Goal: Information Seeking & Learning: Learn about a topic

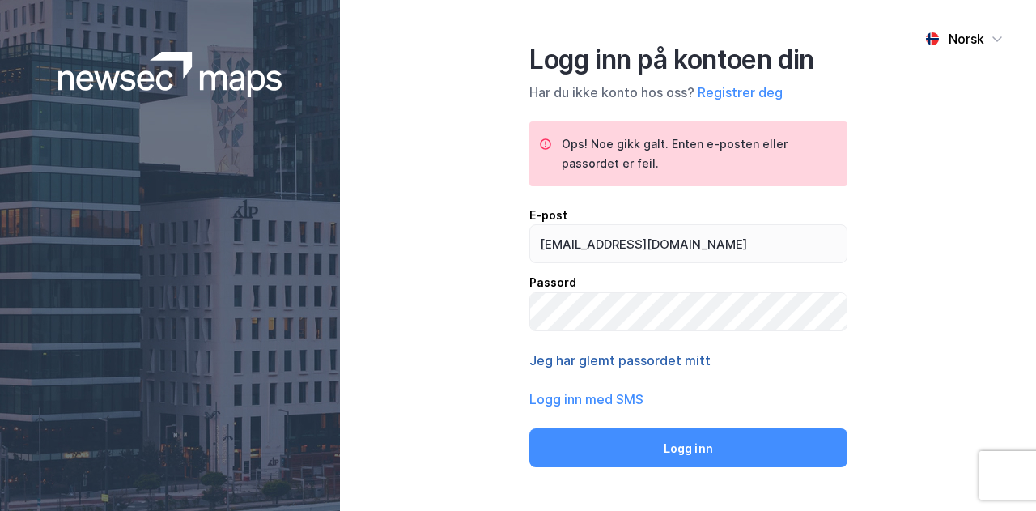
click at [673, 357] on button "Jeg har glemt passordet mitt" at bounding box center [619, 359] width 181 height 19
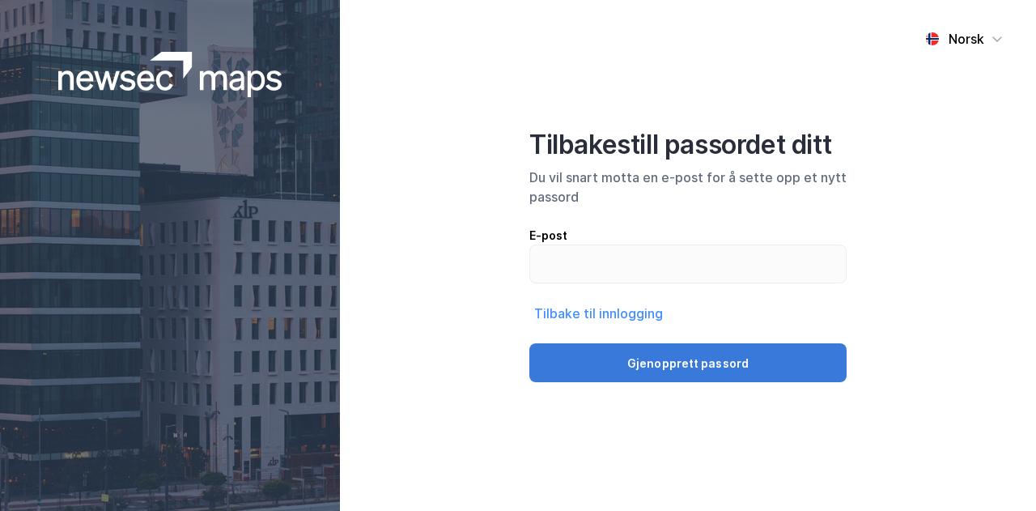
click at [665, 365] on button "Gjenopprett passord" at bounding box center [687, 362] width 317 height 39
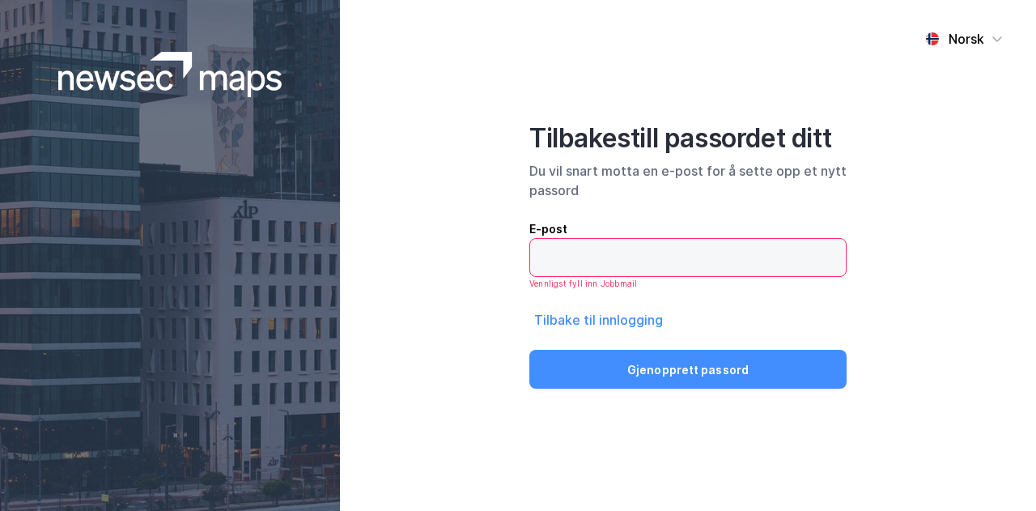
click at [643, 253] on input "email" at bounding box center [688, 257] width 316 height 37
type input "[EMAIL_ADDRESS][DOMAIN_NAME]"
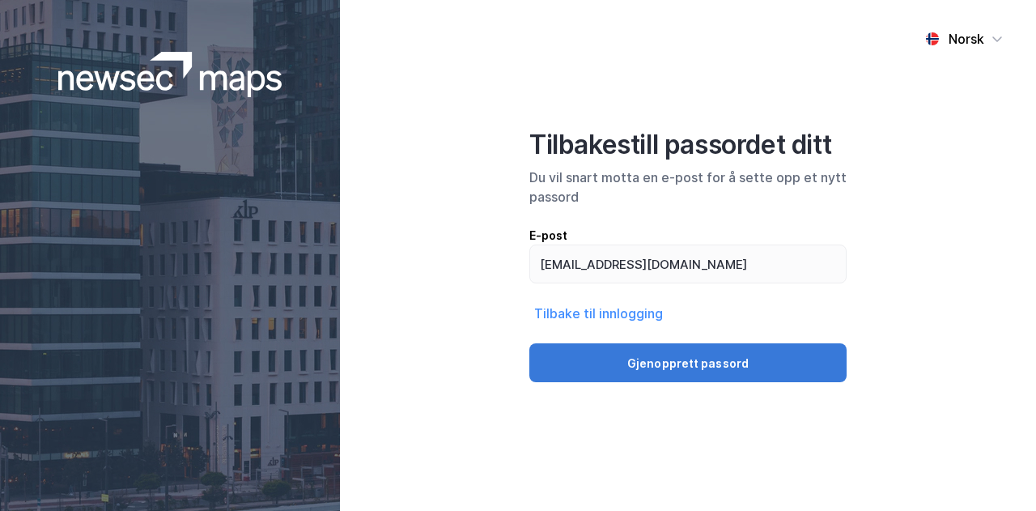
click at [654, 356] on button "Gjenopprett passord" at bounding box center [687, 362] width 317 height 39
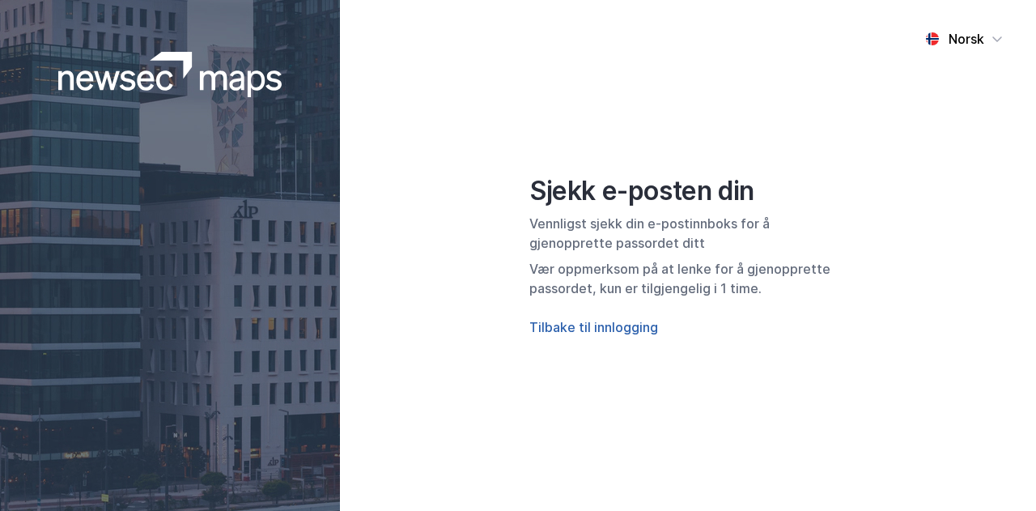
click at [602, 333] on button "Tilbake til innlogging" at bounding box center [593, 326] width 129 height 19
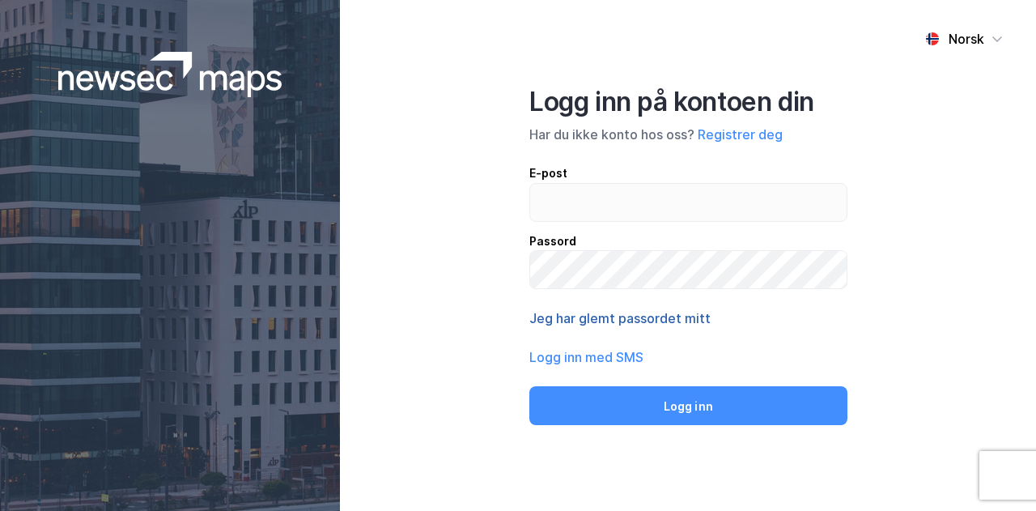
click at [638, 322] on button "Jeg har glemt passordet mitt" at bounding box center [619, 317] width 181 height 19
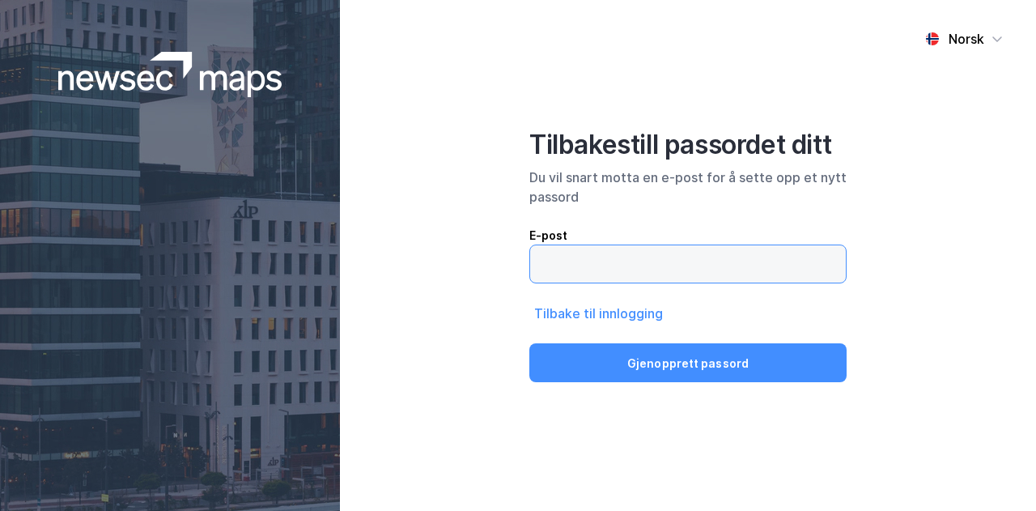
click at [628, 253] on input "email" at bounding box center [688, 263] width 316 height 37
type input "[PERSON_NAME][EMAIL_ADDRESS][DOMAIN_NAME]"
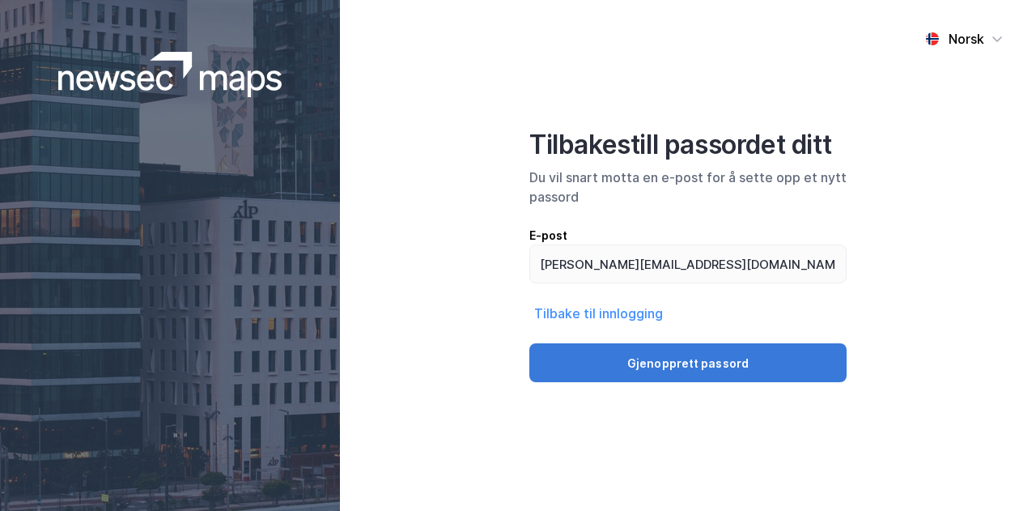
click at [670, 357] on button "Gjenopprett passord" at bounding box center [687, 362] width 317 height 39
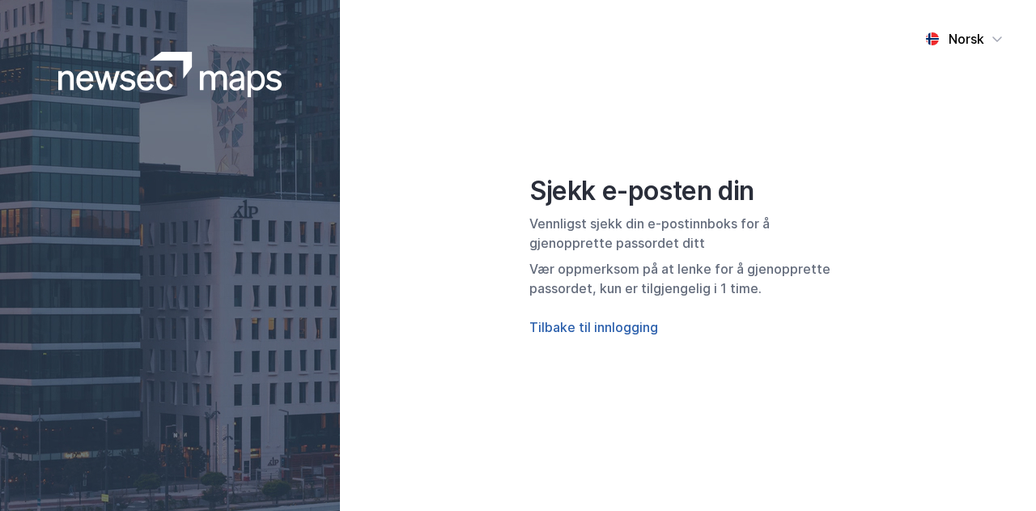
click at [572, 329] on button "Tilbake til innlogging" at bounding box center [593, 326] width 129 height 19
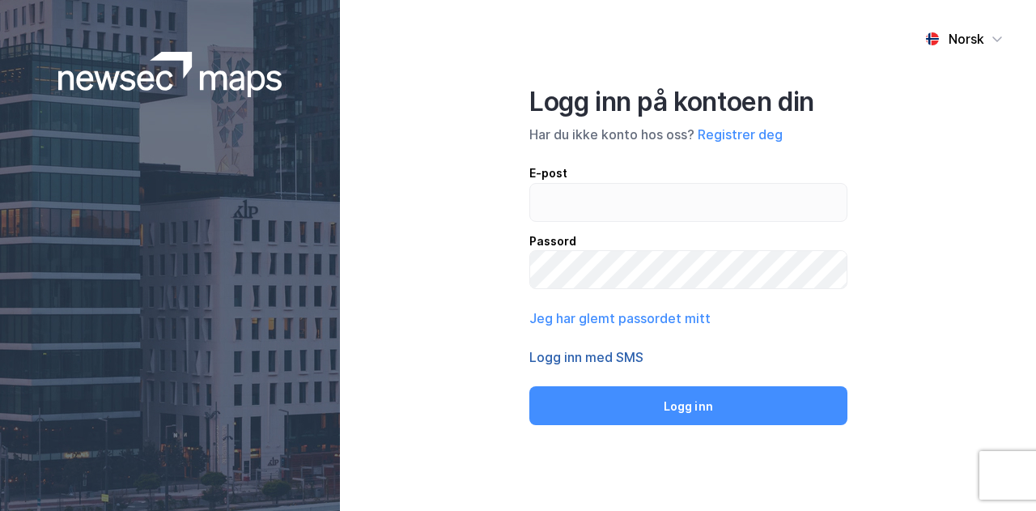
click at [605, 359] on button "Logg inn med SMS" at bounding box center [586, 356] width 114 height 19
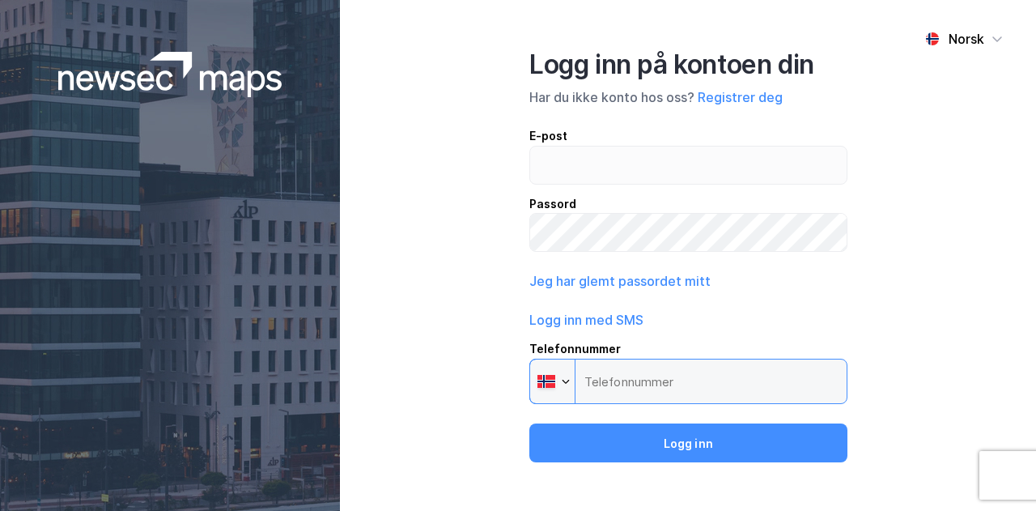
click at [643, 376] on input "Telefonnummer Phone" at bounding box center [688, 381] width 318 height 45
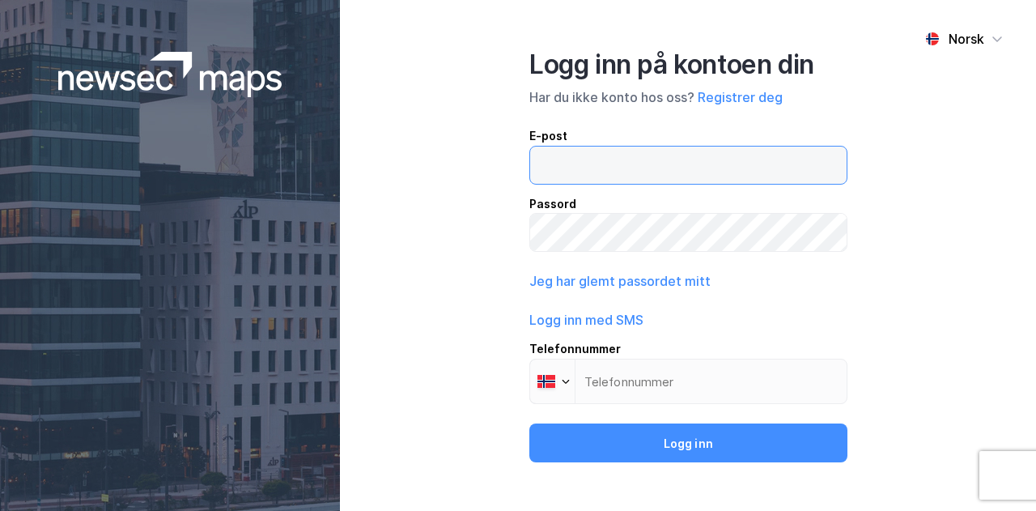
click at [600, 159] on input "email" at bounding box center [688, 164] width 316 height 37
type input "[PERSON_NAME][EMAIL_ADDRESS][DOMAIN_NAME]"
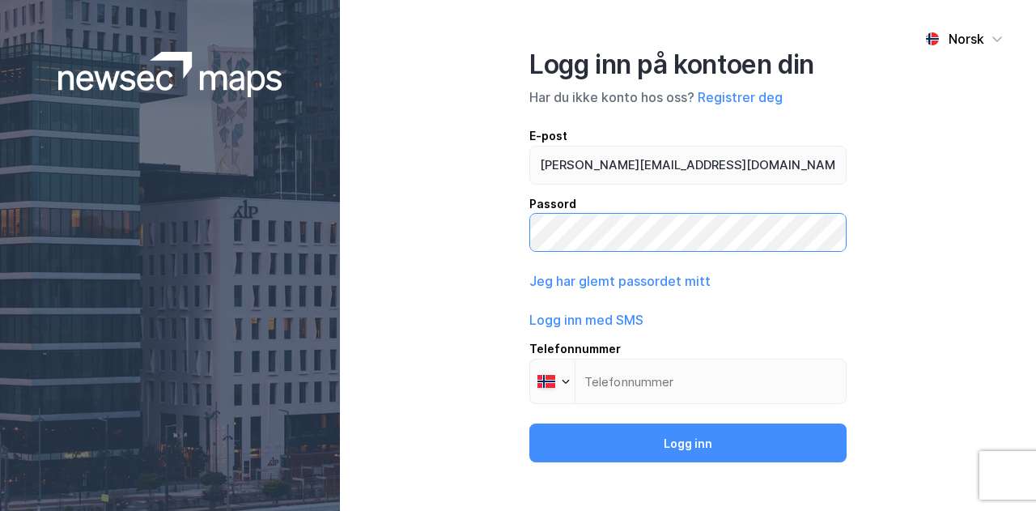
click at [529, 423] on button "Logg inn" at bounding box center [687, 442] width 317 height 39
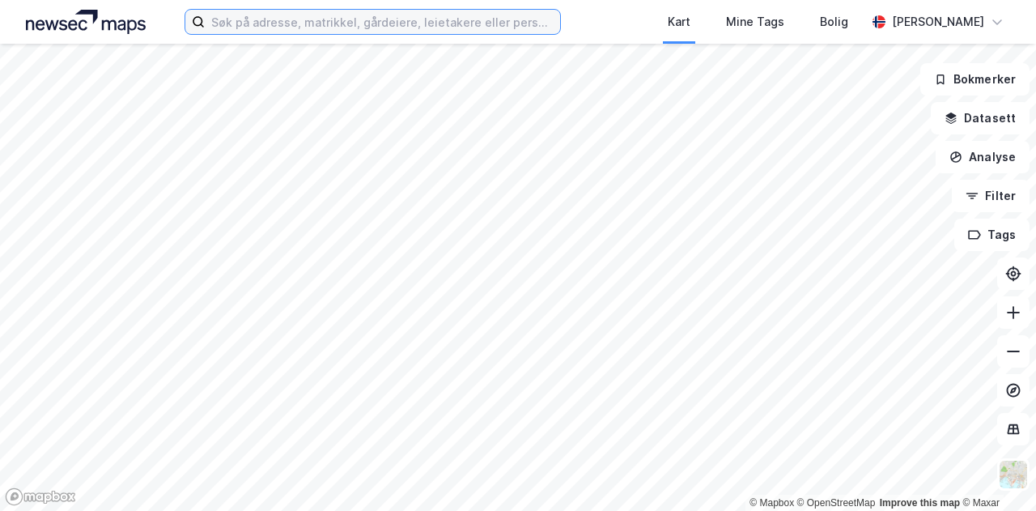
click at [402, 25] on input at bounding box center [382, 22] width 355 height 24
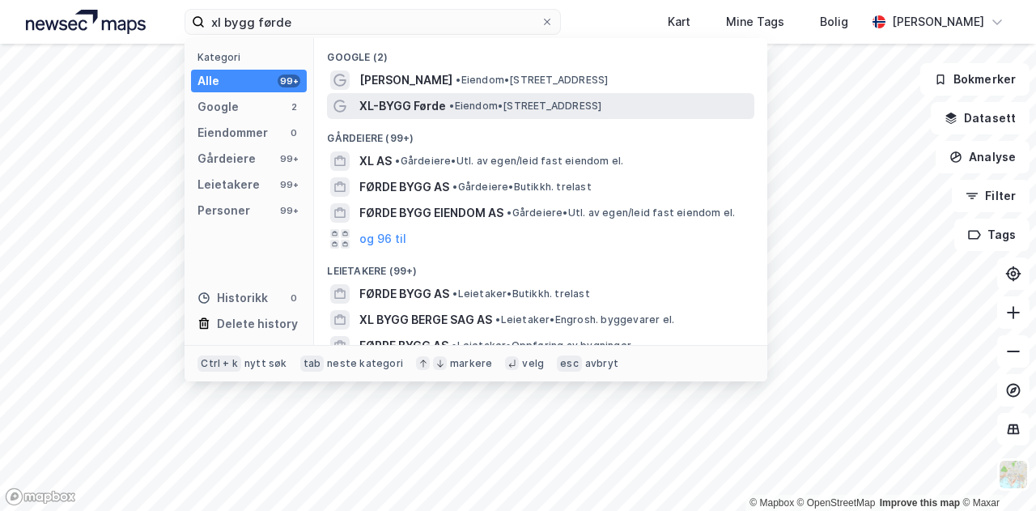
click at [449, 106] on span "•" at bounding box center [451, 106] width 5 height 12
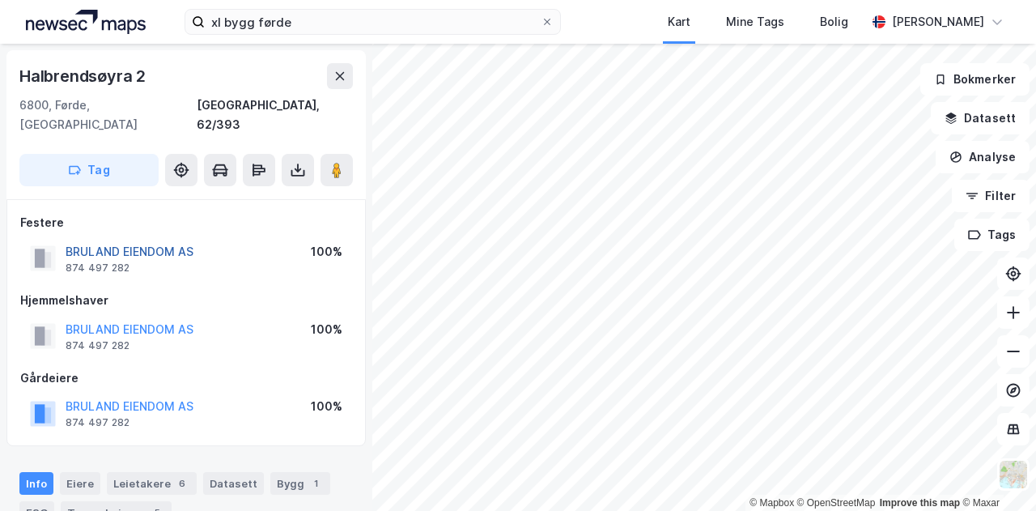
click at [0, 0] on button "BRULAND EIENDOM AS" at bounding box center [0, 0] width 0 height 0
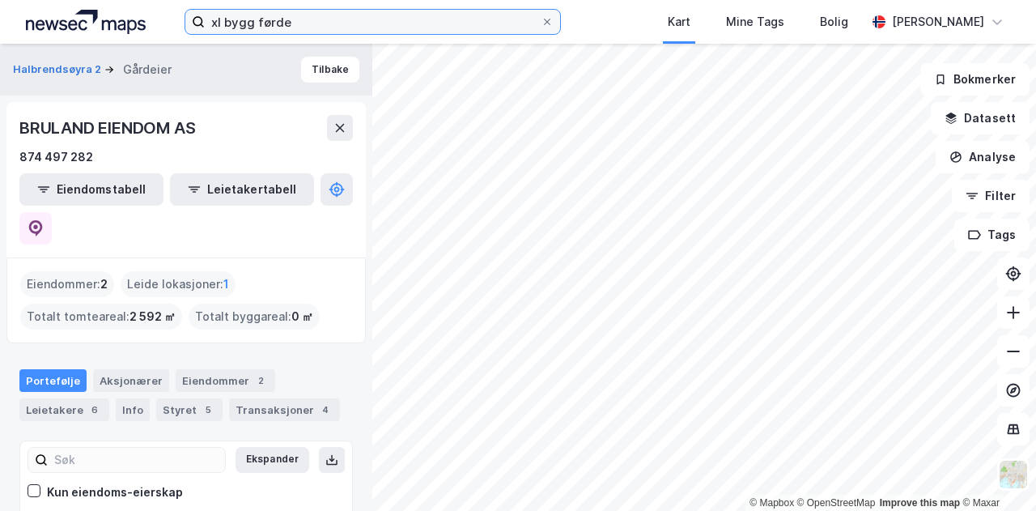
click at [443, 19] on input "xl bygg førde" at bounding box center [373, 22] width 336 height 24
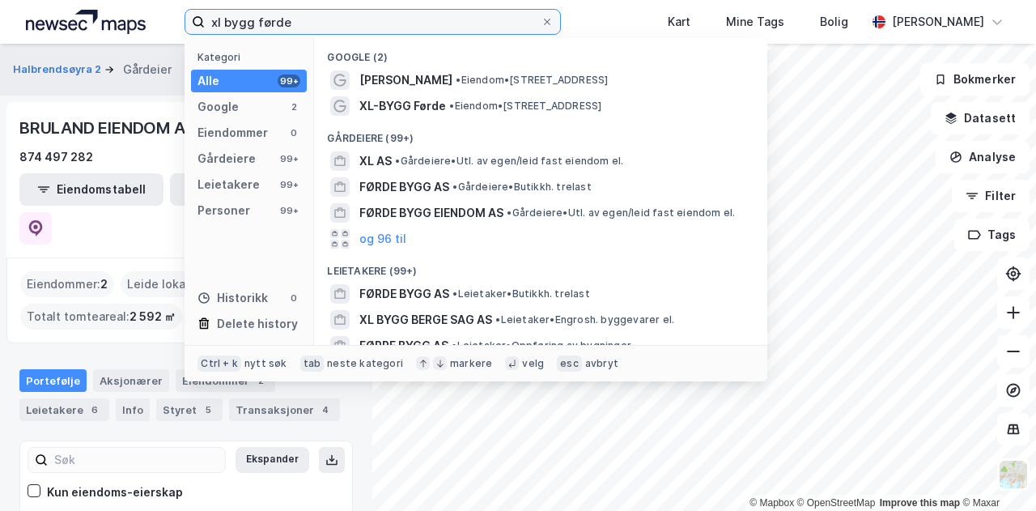
click at [443, 19] on input "xl bygg førde" at bounding box center [373, 22] width 336 height 24
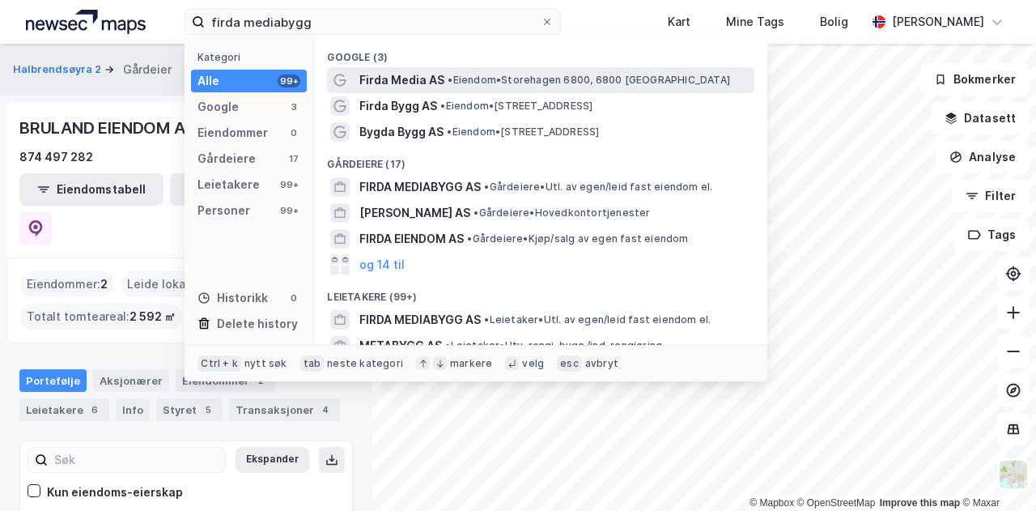
click at [429, 81] on span "Firda Media AS" at bounding box center [401, 79] width 85 height 19
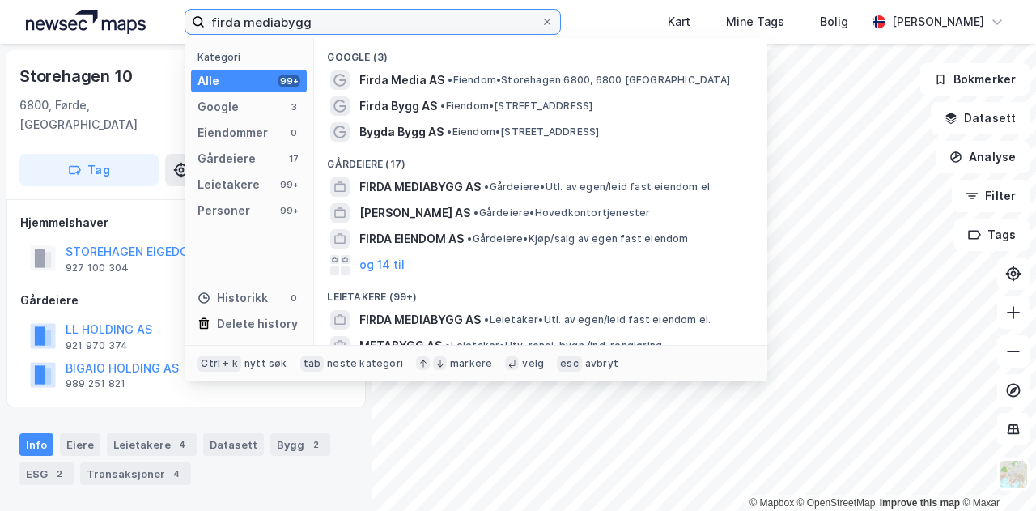
click at [317, 18] on input "firda mediabygg" at bounding box center [373, 22] width 336 height 24
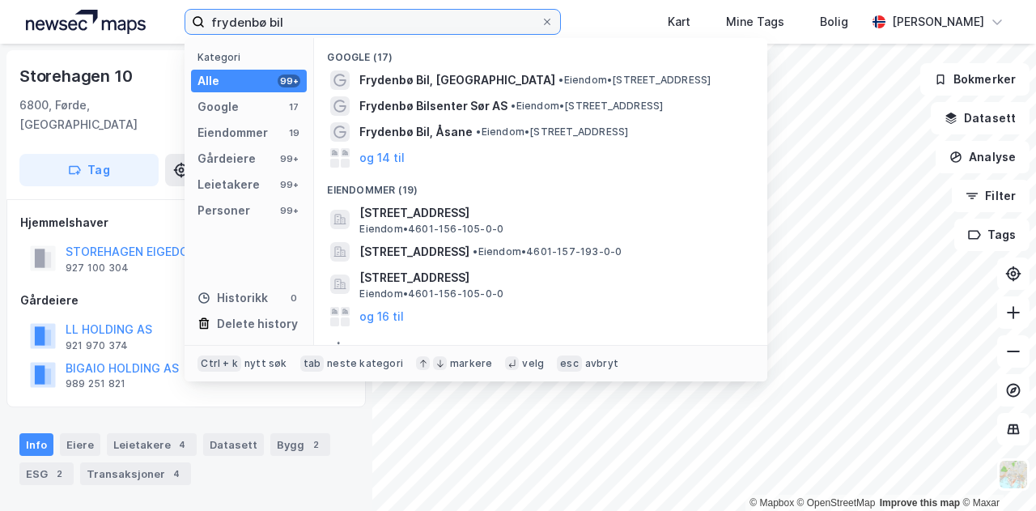
click at [314, 27] on input "frydenbø bil" at bounding box center [373, 22] width 336 height 24
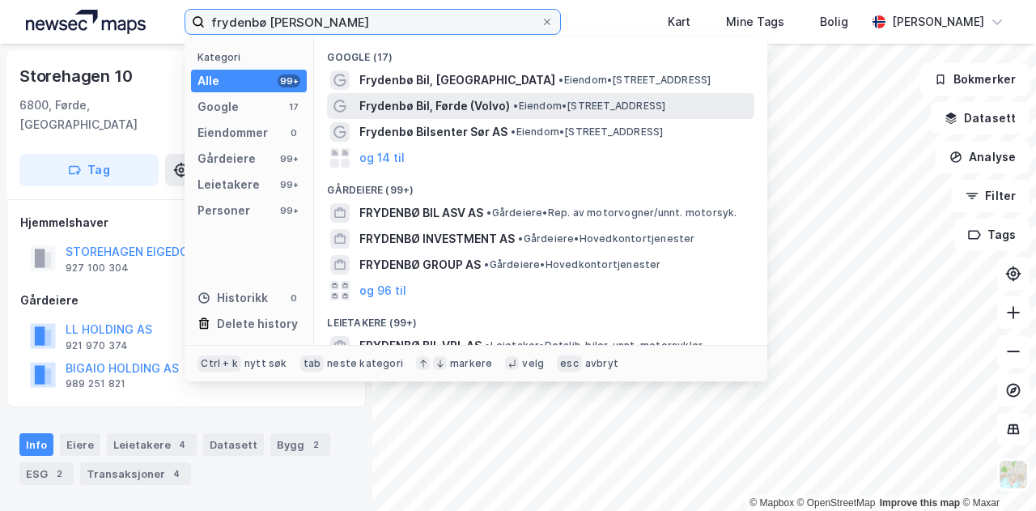
type input "frydenbø [PERSON_NAME]"
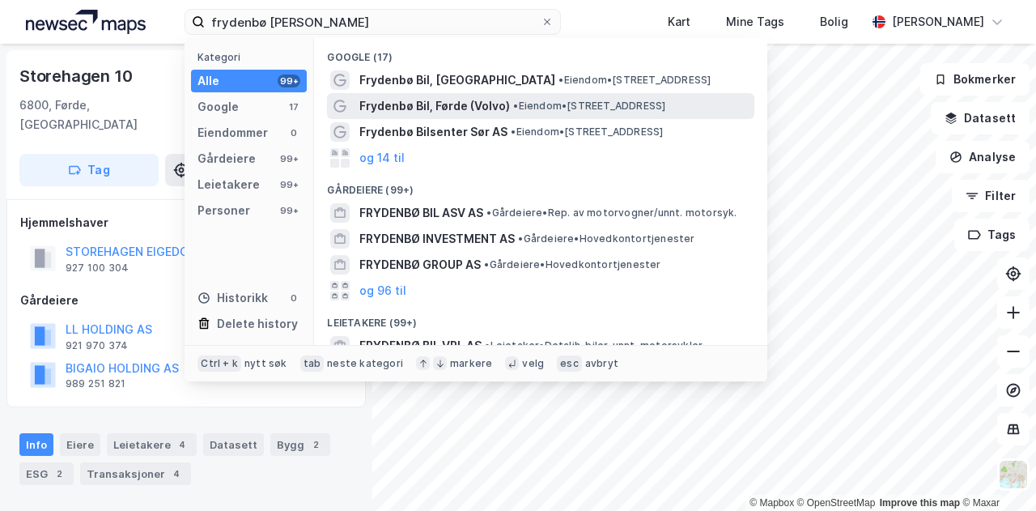
click at [471, 108] on span "Frydenbø Bil, Førde (Volvo)" at bounding box center [434, 105] width 151 height 19
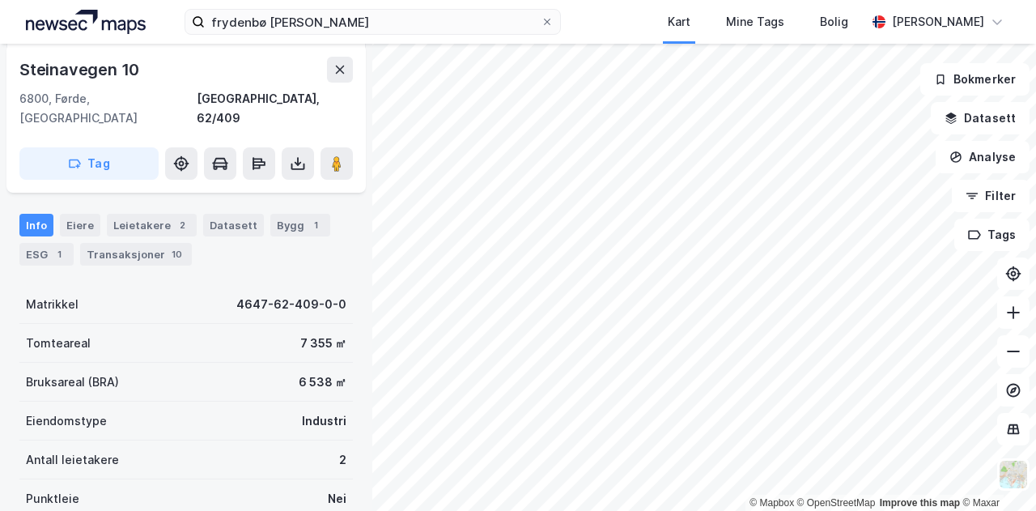
scroll to position [361, 0]
click at [174, 219] on div "2" at bounding box center [182, 227] width 16 height 16
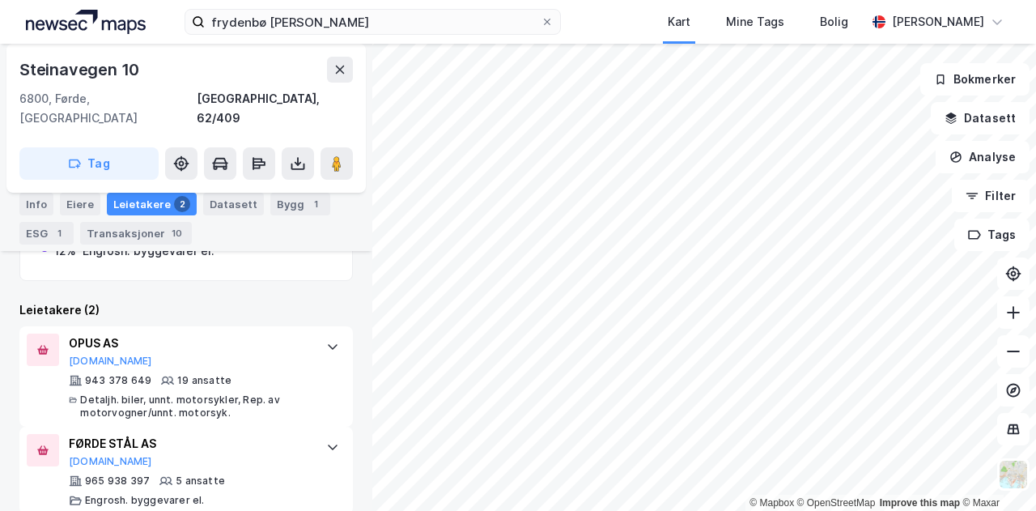
scroll to position [594, 0]
